Goal: Task Accomplishment & Management: Use online tool/utility

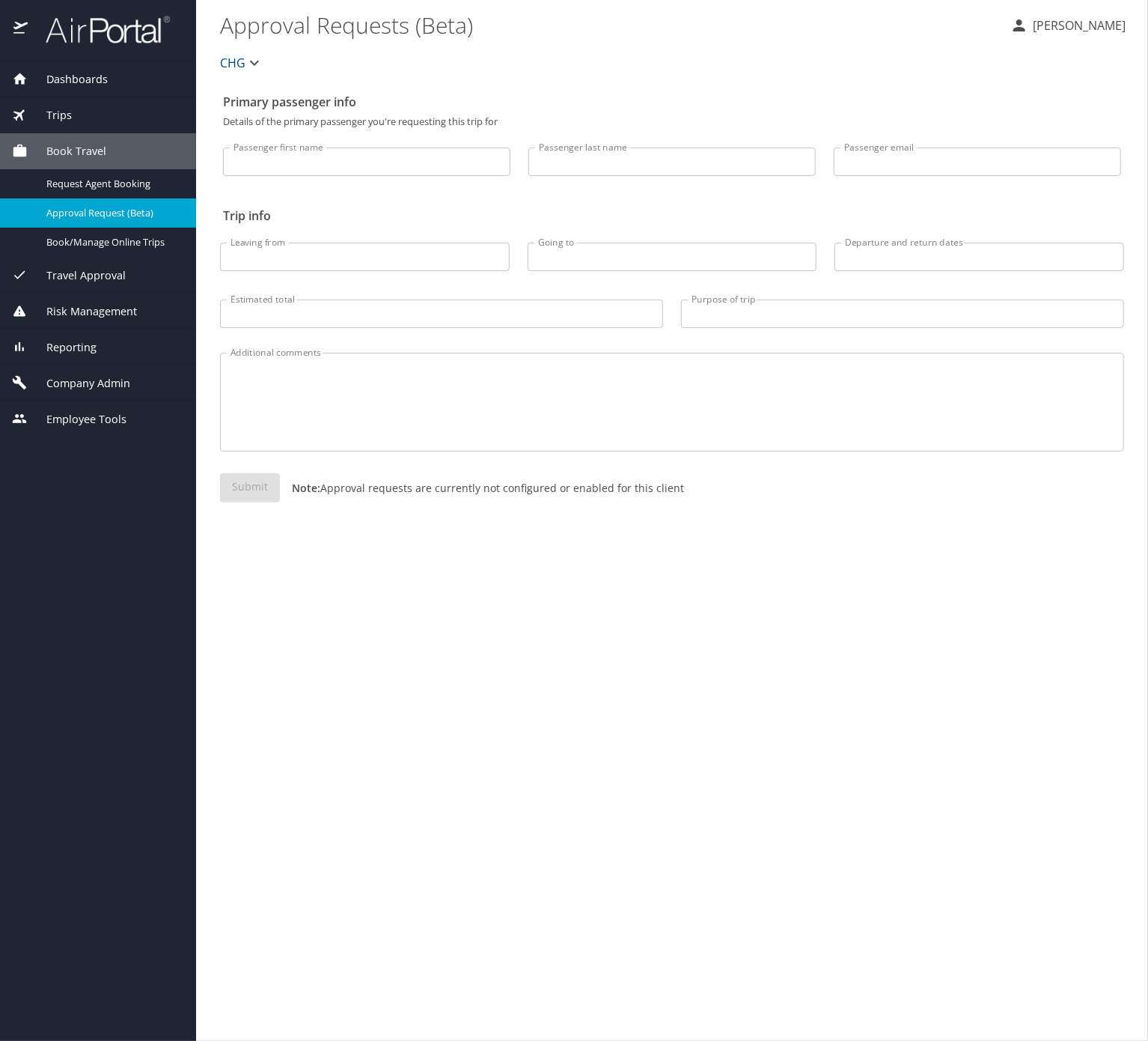
click at [112, 124] on div "Trips" at bounding box center [97, 114] width 172 height 16
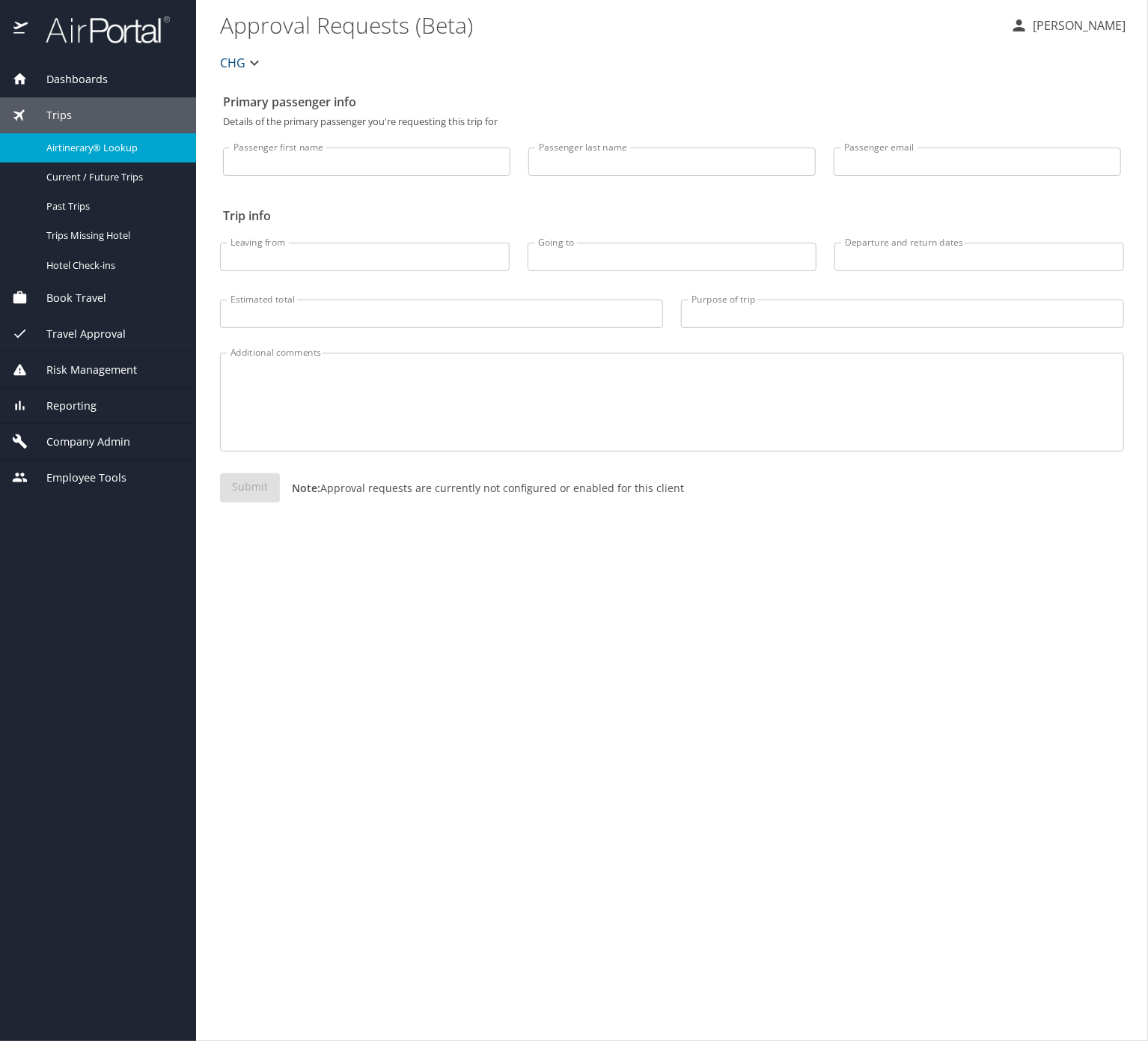
click at [121, 152] on span "Airtinerary® Lookup" at bounding box center [112, 148] width 131 height 14
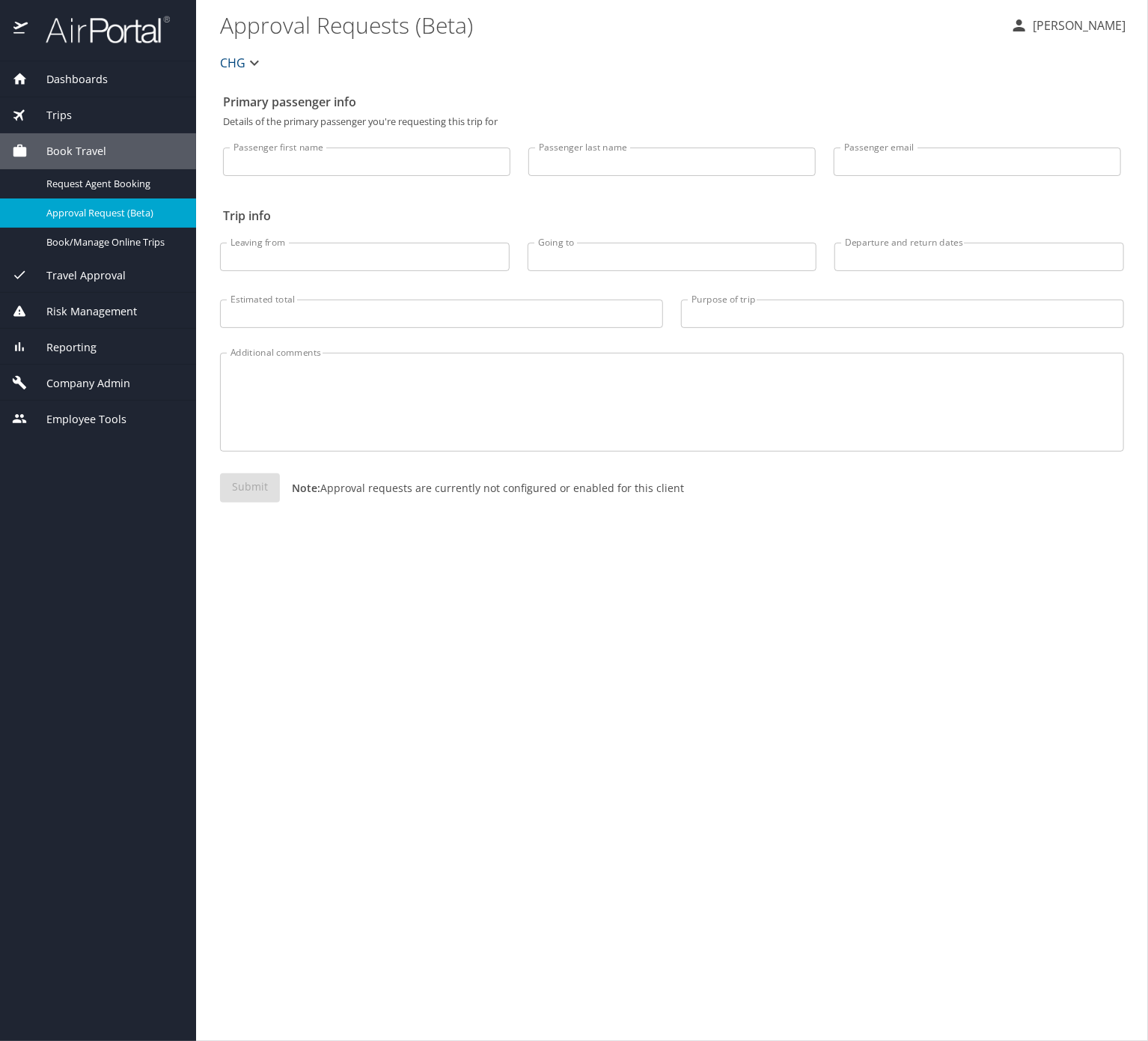
click at [94, 319] on span "Risk Management" at bounding box center [82, 311] width 109 height 16
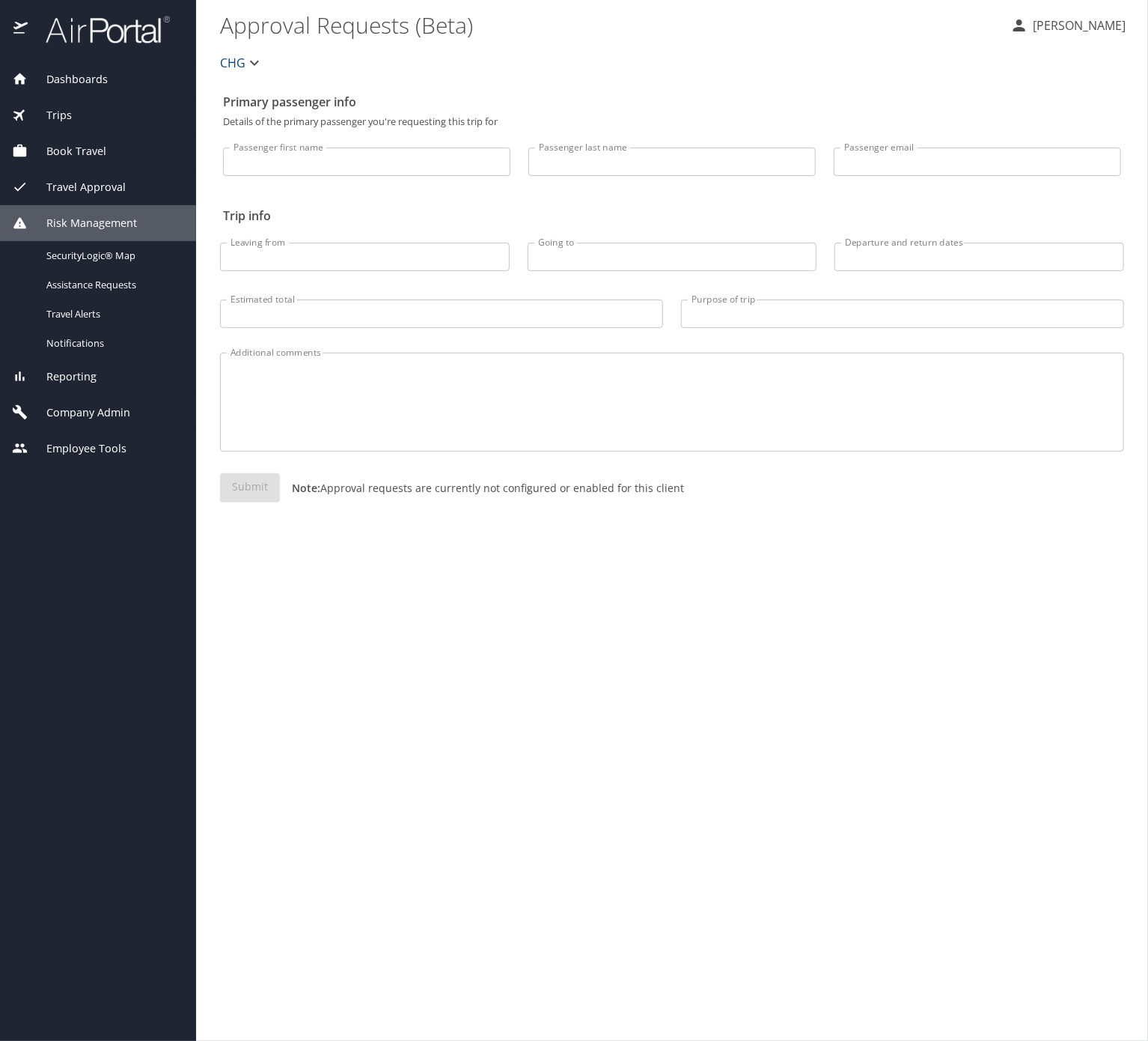
click at [97, 385] on span "Reporting" at bounding box center [62, 376] width 69 height 16
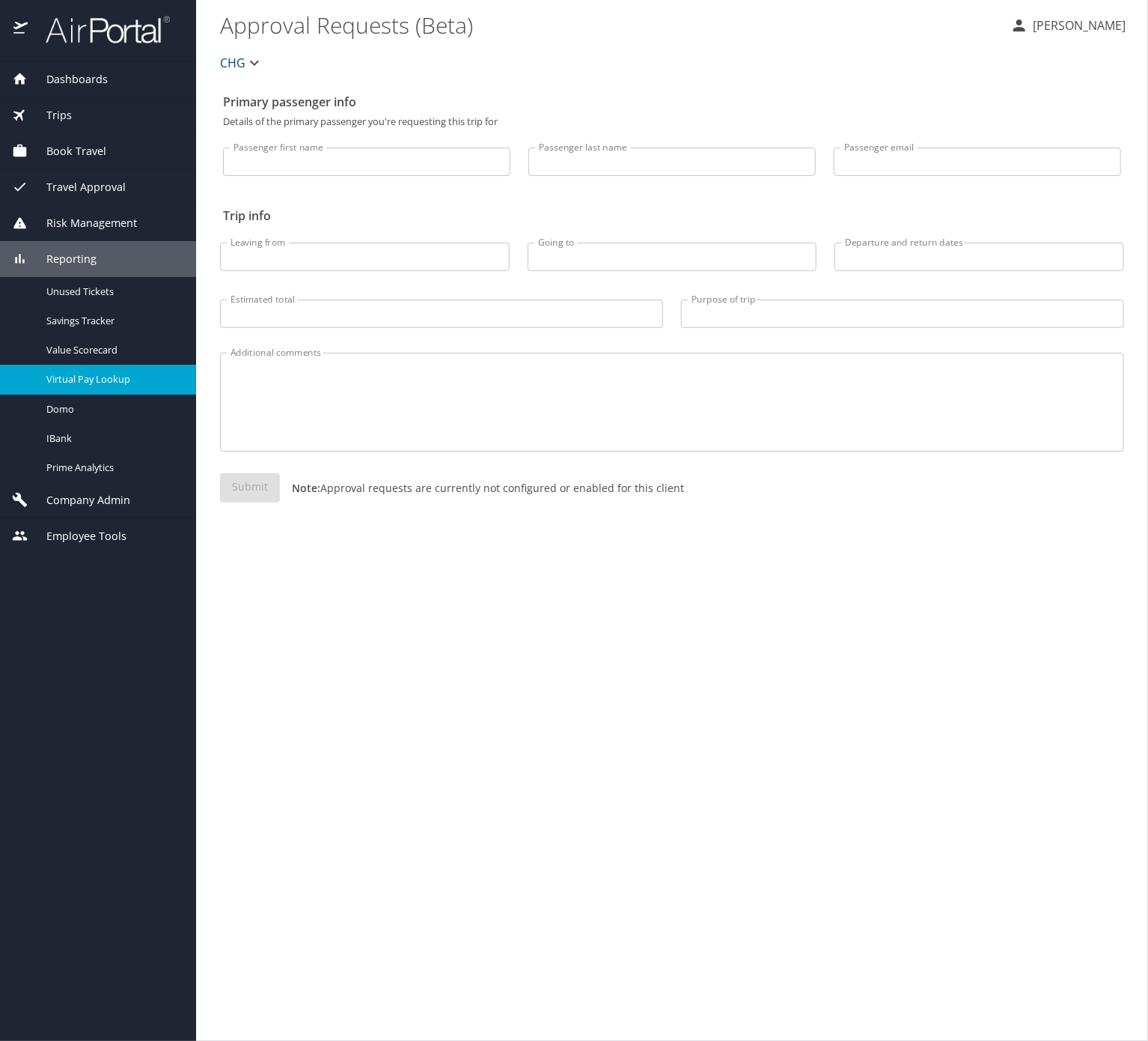
click at [131, 394] on link "Virtual Pay Lookup" at bounding box center [98, 379] width 196 height 29
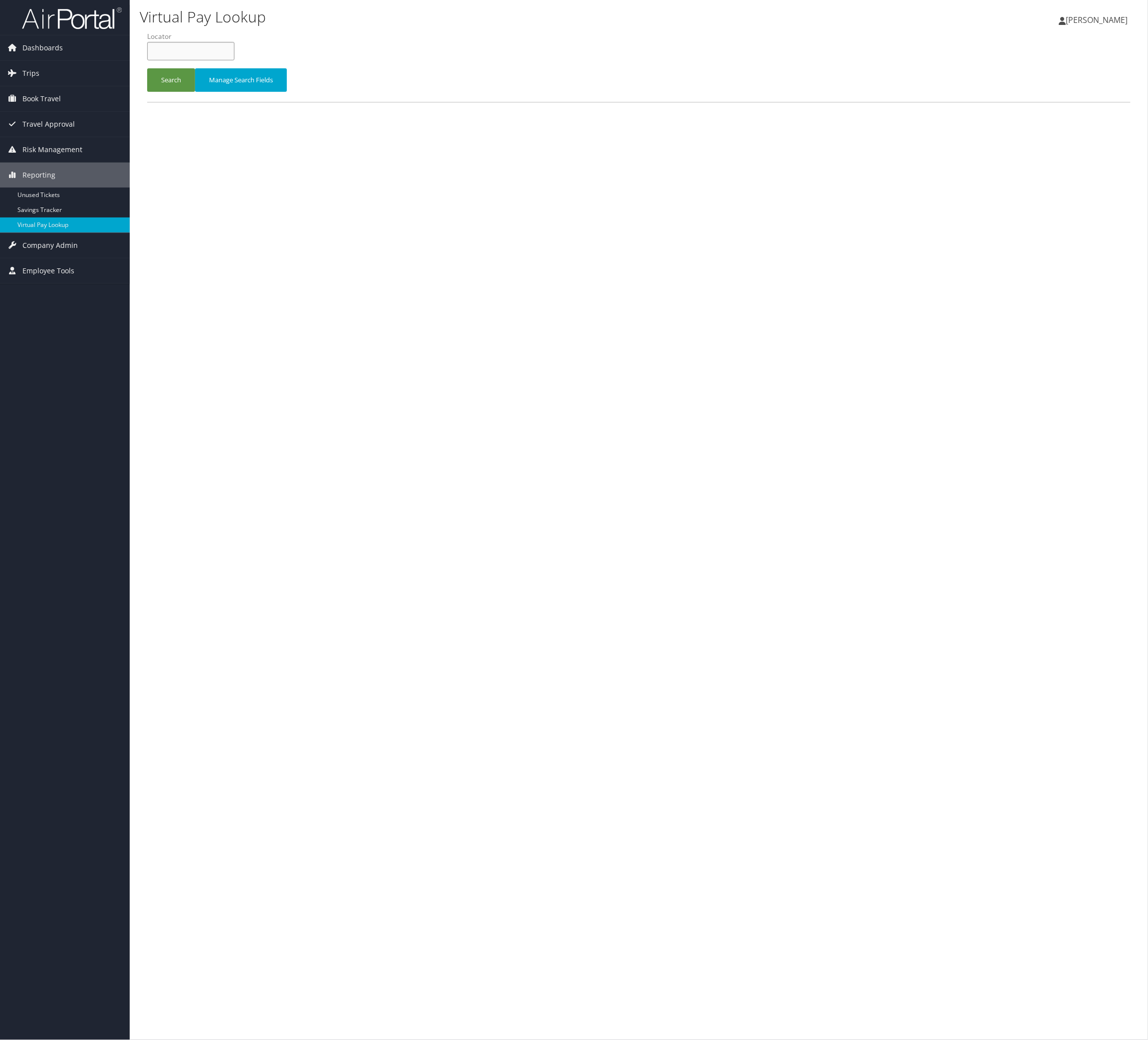
click at [180, 60] on input "text" at bounding box center [191, 51] width 87 height 19
paste input "SAMFXQ"
click at [193, 92] on button "Search" at bounding box center [171, 80] width 48 height 24
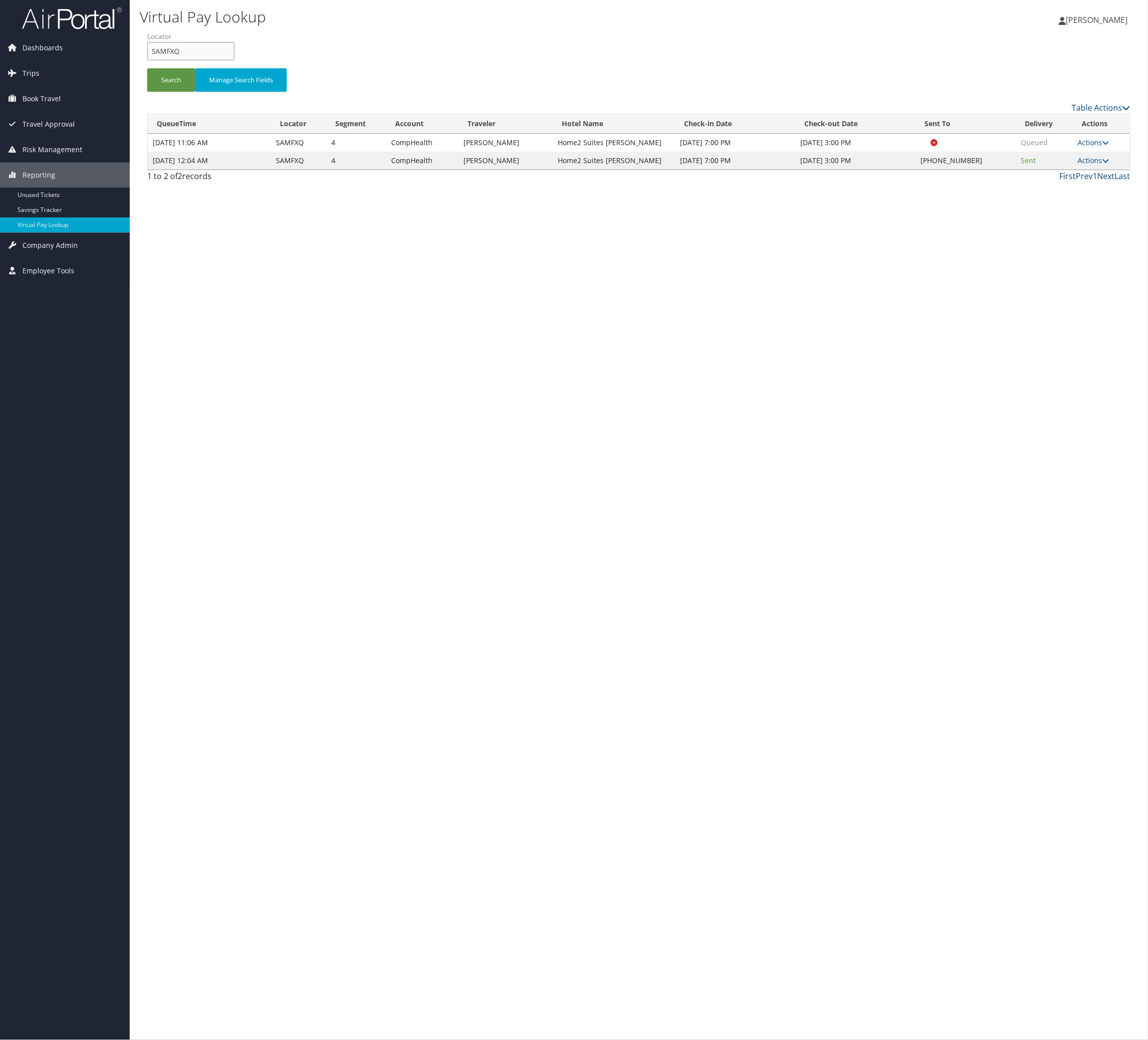
click at [158, 60] on input "SAMFXQ" at bounding box center [191, 51] width 87 height 19
paste input "NHIOXR"
type input "NHIOXR"
click at [183, 92] on button "Search" at bounding box center [171, 80] width 48 height 24
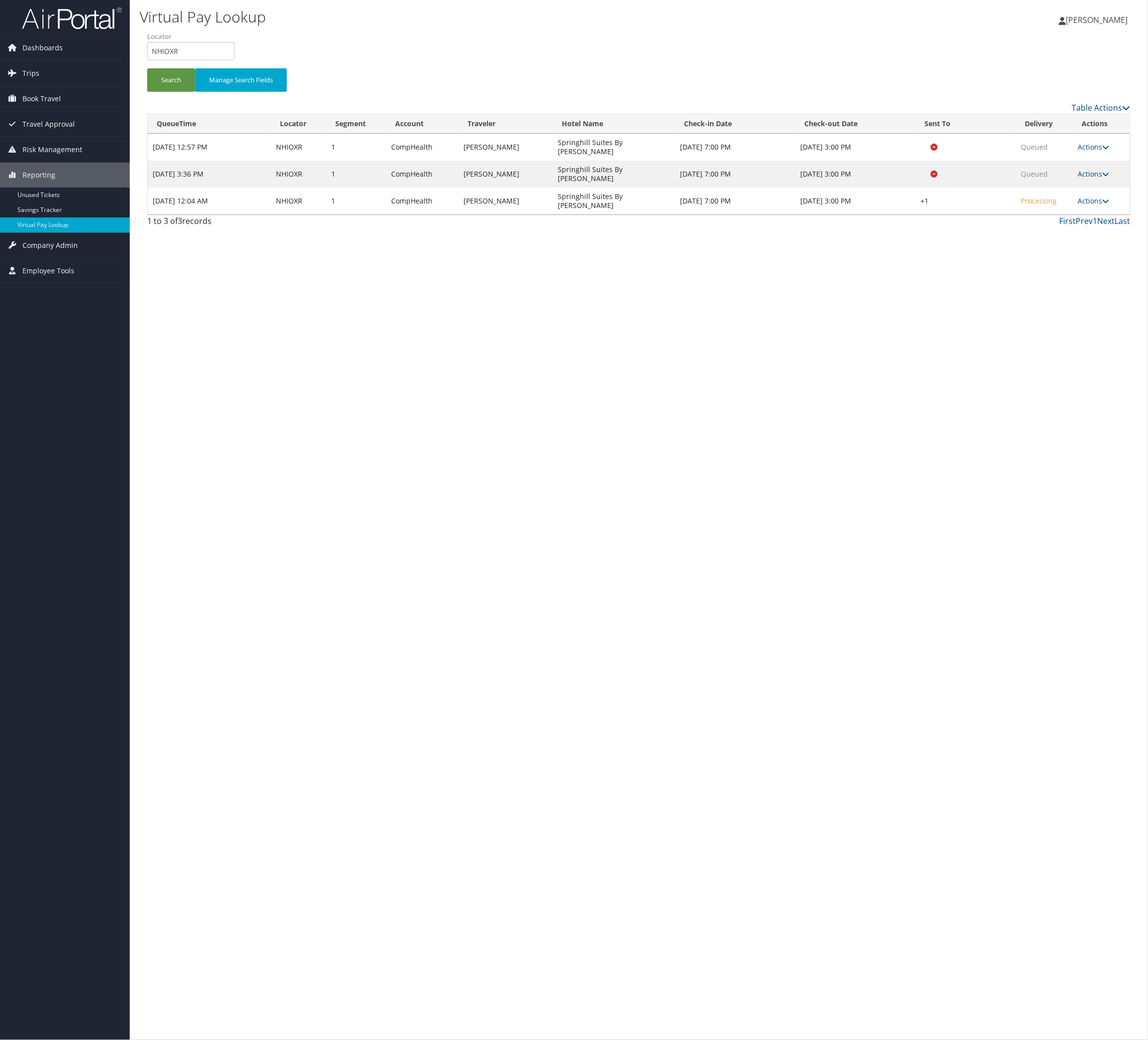
drag, startPoint x: 1085, startPoint y: 287, endPoint x: 1082, endPoint y: 297, distance: 10.4
click at [1085, 206] on link "Actions" at bounding box center [1093, 200] width 31 height 9
click at [1055, 289] on link "Logs" at bounding box center [1012, 280] width 86 height 17
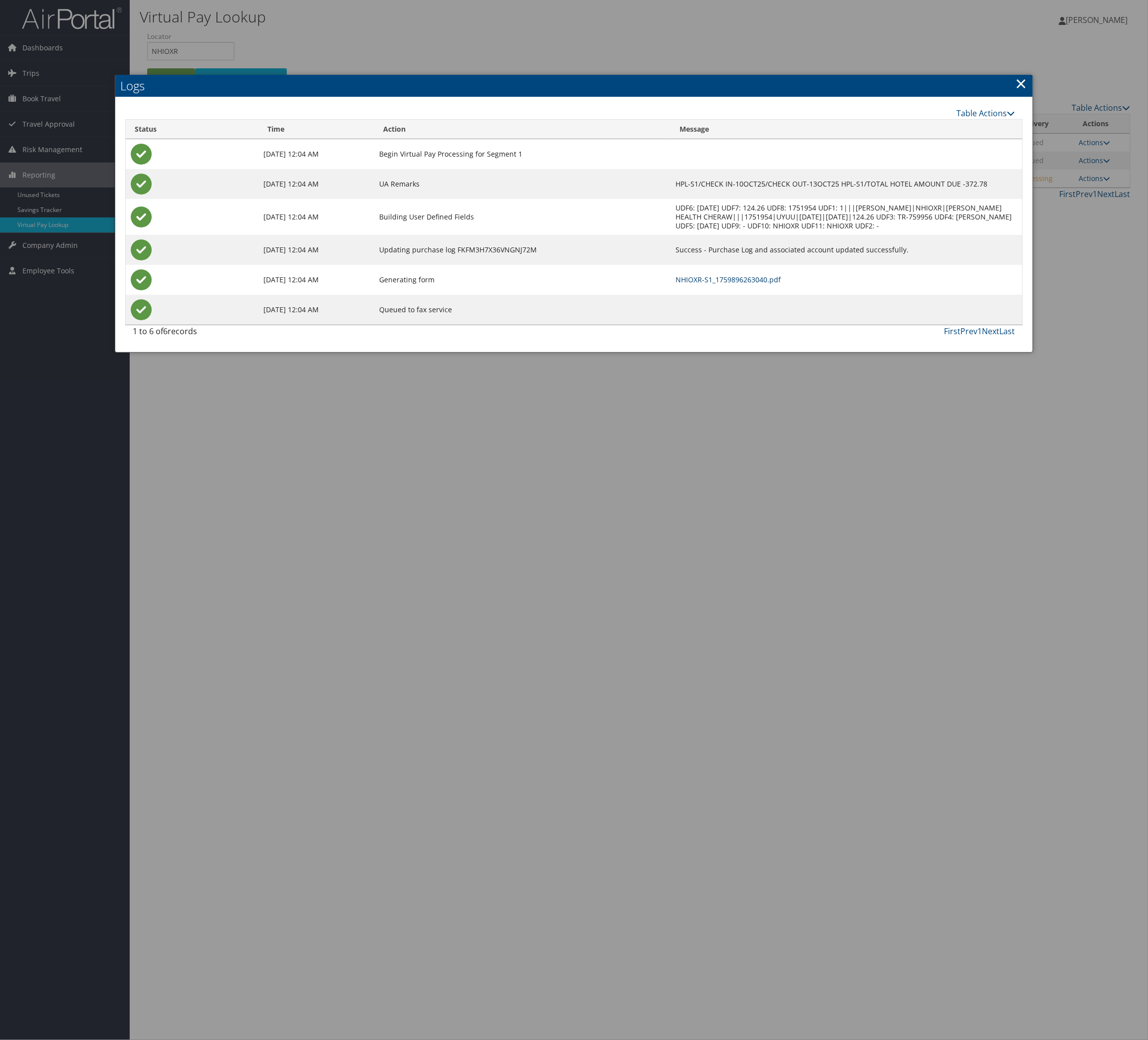
click at [687, 284] on link "NHIOXR-S1_1759896263040.pdf" at bounding box center [729, 279] width 105 height 9
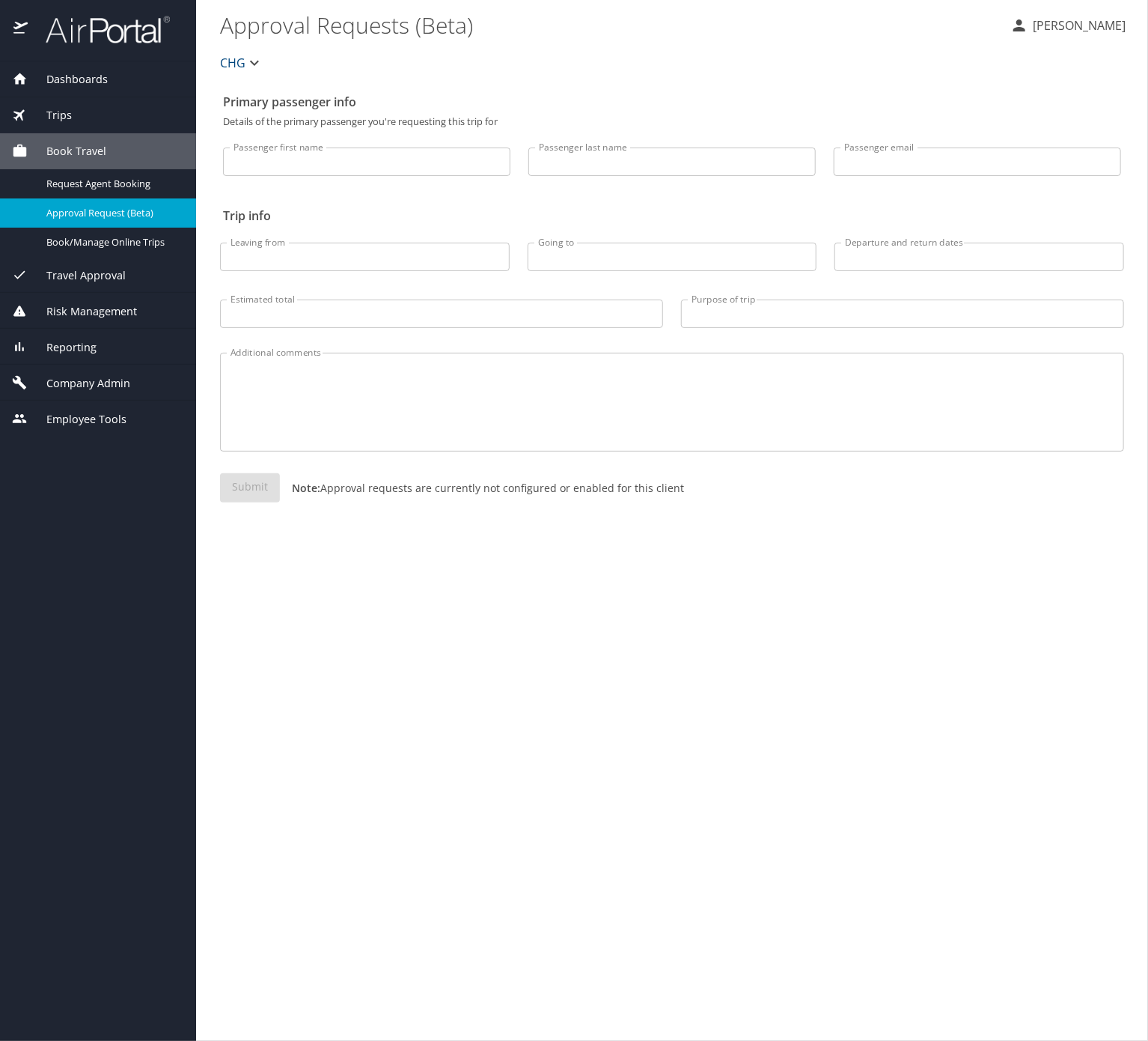
click at [97, 356] on span "Reporting" at bounding box center [62, 347] width 69 height 16
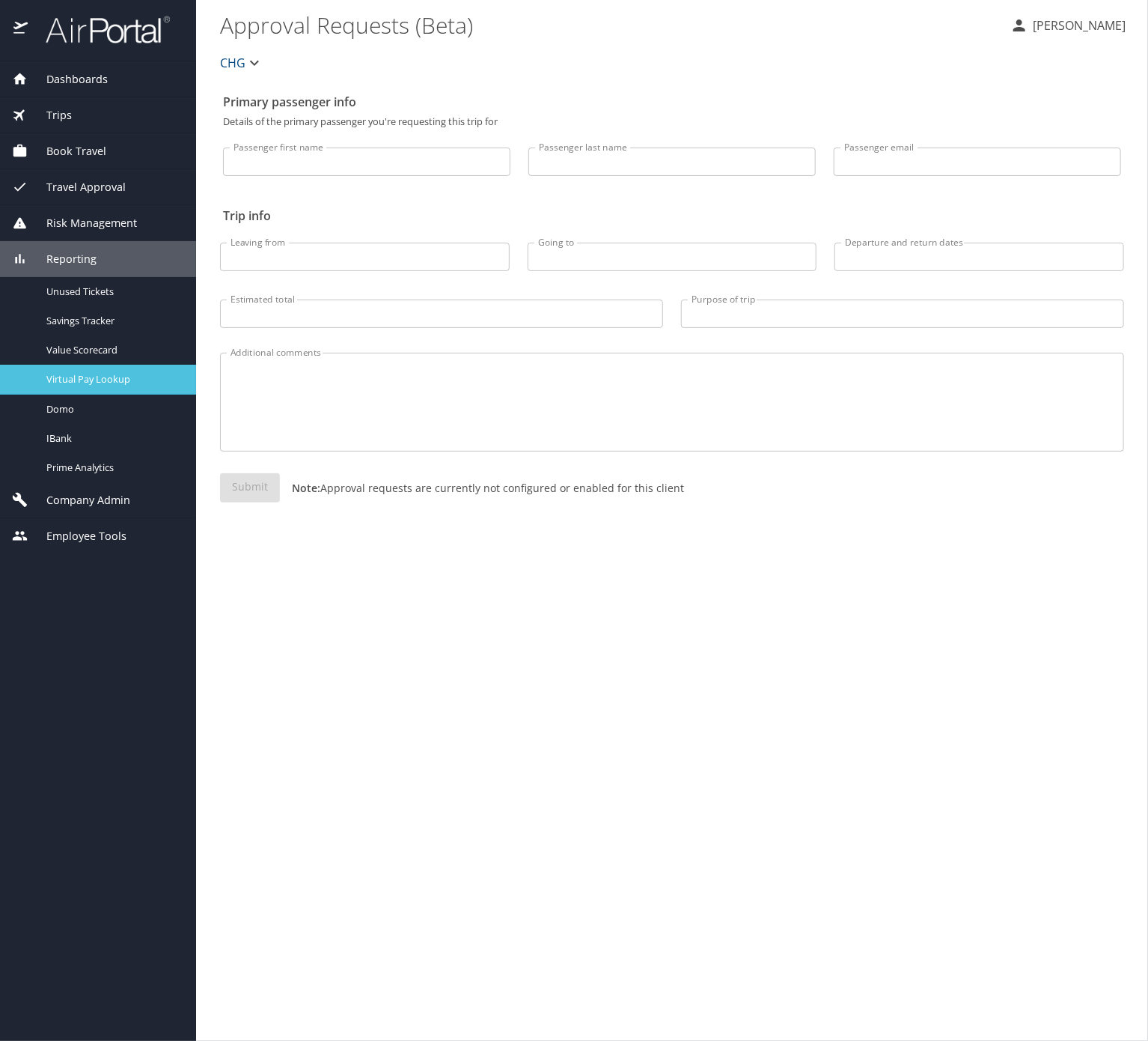
click at [138, 387] on span "Virtual Pay Lookup" at bounding box center [112, 379] width 131 height 14
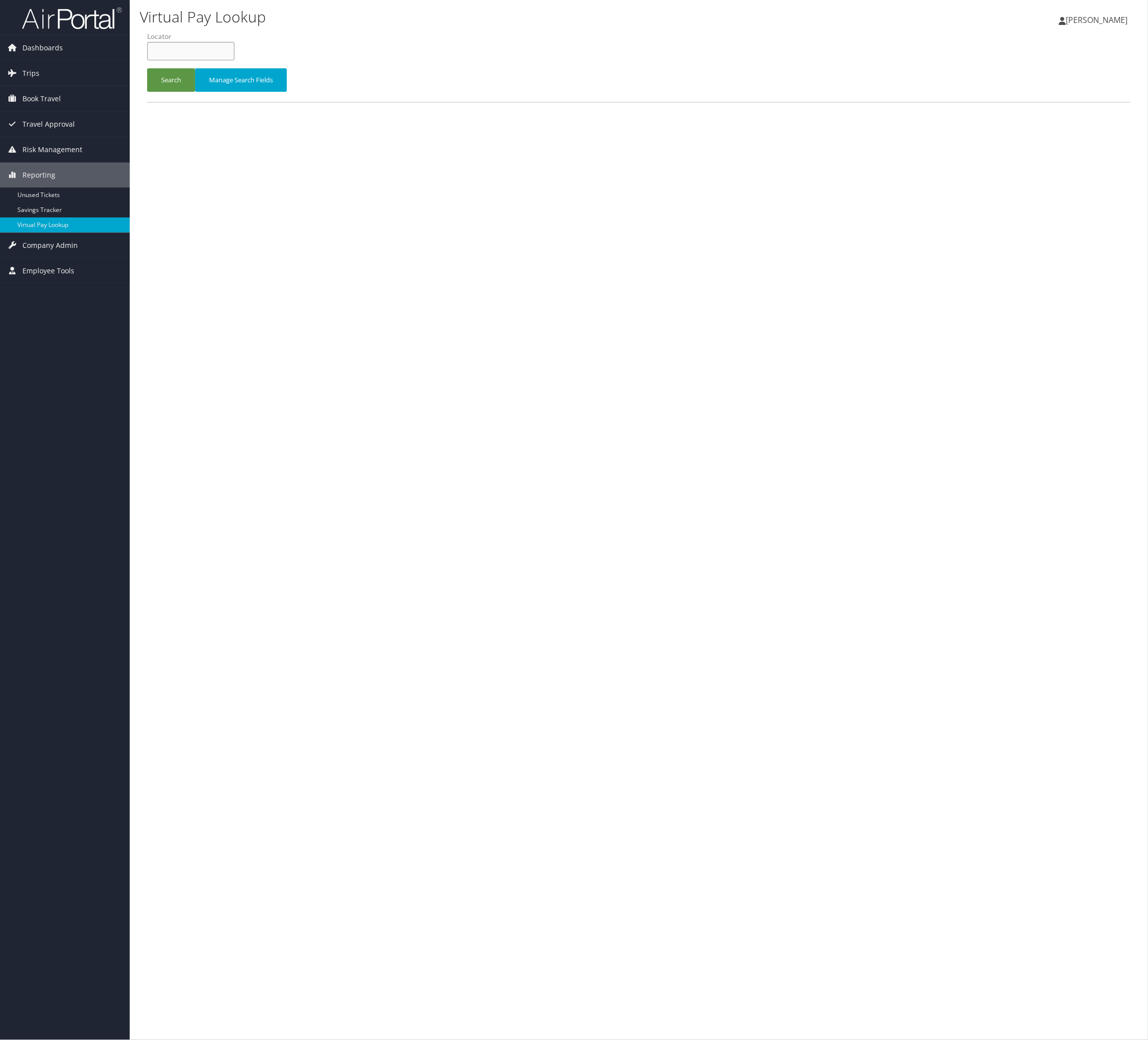
click at [234, 60] on input "text" at bounding box center [191, 51] width 87 height 19
paste input "KYJSPN"
type input "KYJSPN"
click at [195, 92] on button "Search" at bounding box center [171, 80] width 48 height 24
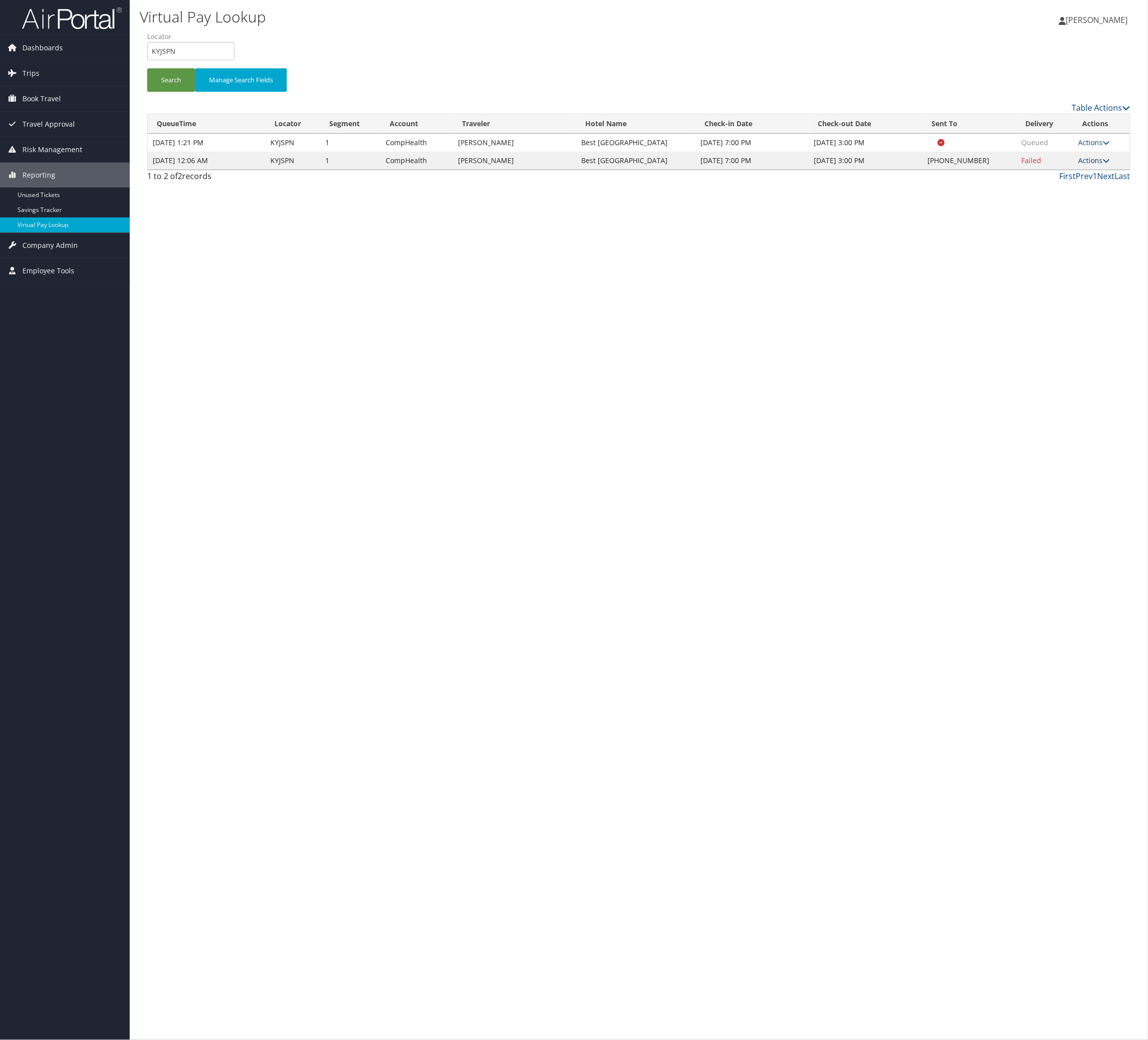
click at [1110, 164] on icon at bounding box center [1107, 161] width 7 height 7
click at [1063, 242] on link "Logs" at bounding box center [1025, 233] width 86 height 17
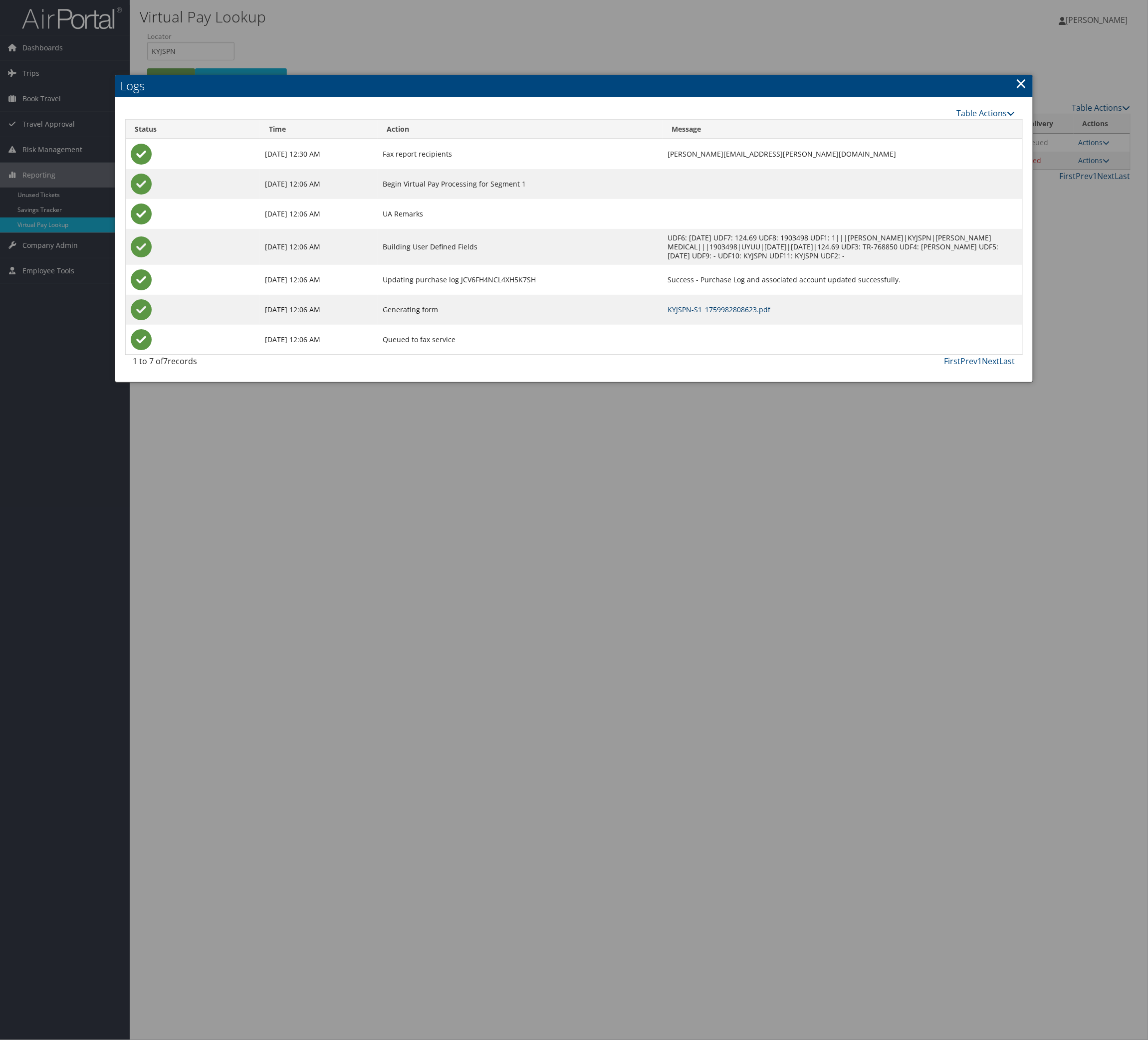
click at [702, 314] on link "KYJSPN-S1_1759982808623.pdf" at bounding box center [719, 310] width 103 height 9
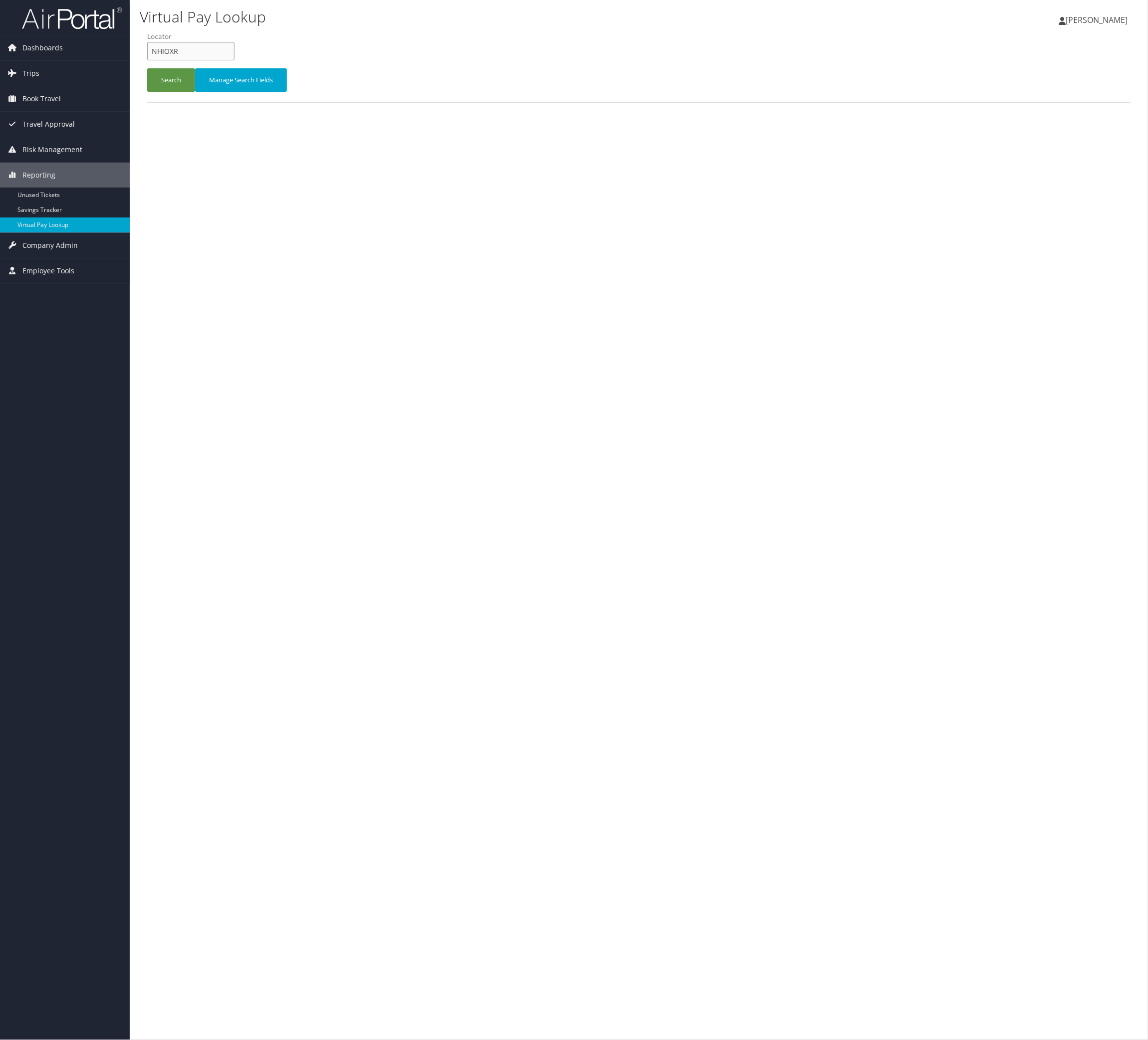
click at [211, 60] on input "NHIOXR" at bounding box center [191, 51] width 87 height 19
paste input "TR-768850"
type input "TR-768850"
click at [189, 92] on button "Search" at bounding box center [171, 80] width 48 height 24
